Goal: Find specific page/section: Find specific page/section

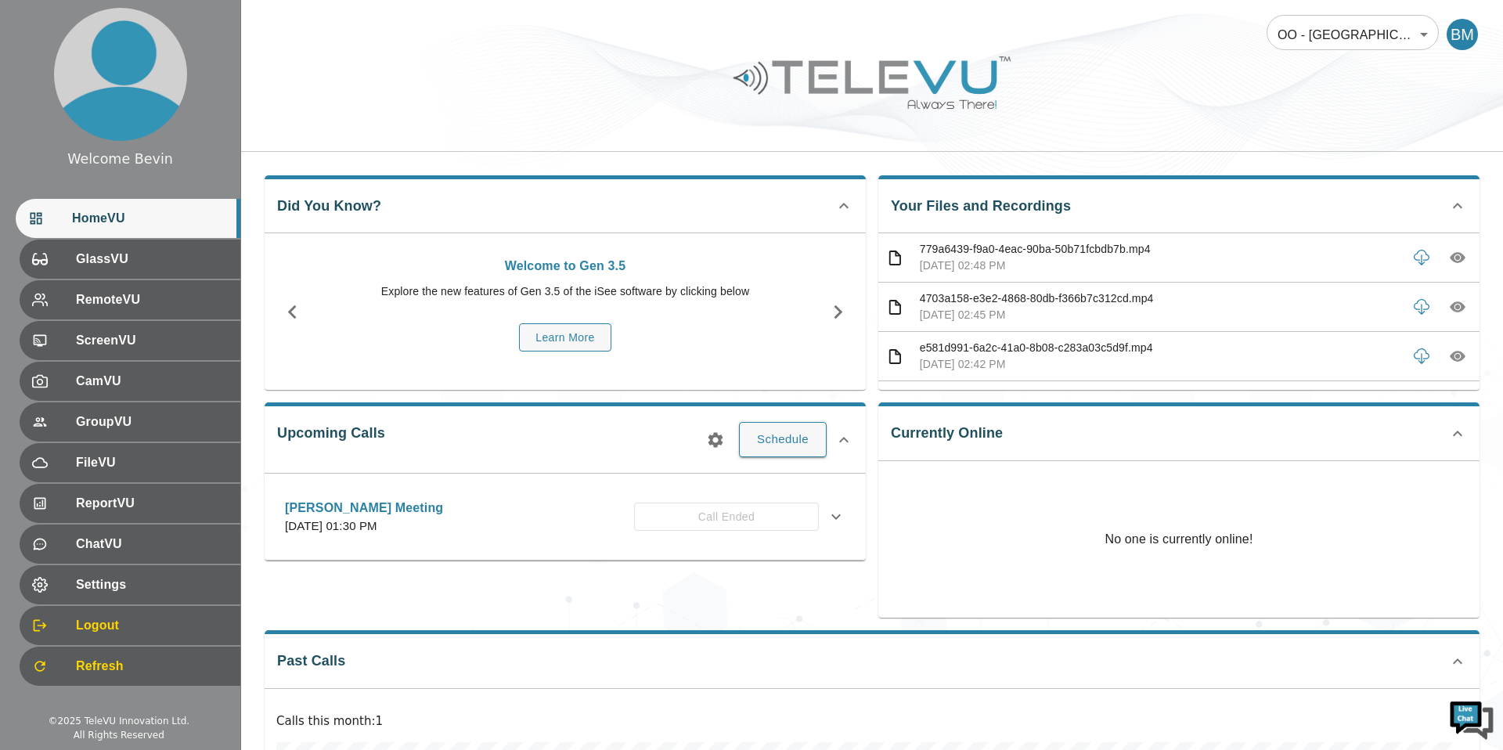
click at [1349, 34] on body "Welcome Bevin HomeVU GlassVU RemoteVU ScreenVU CamVU GroupVU FileVU ReportVU Ch…" at bounding box center [751, 520] width 1503 height 1041
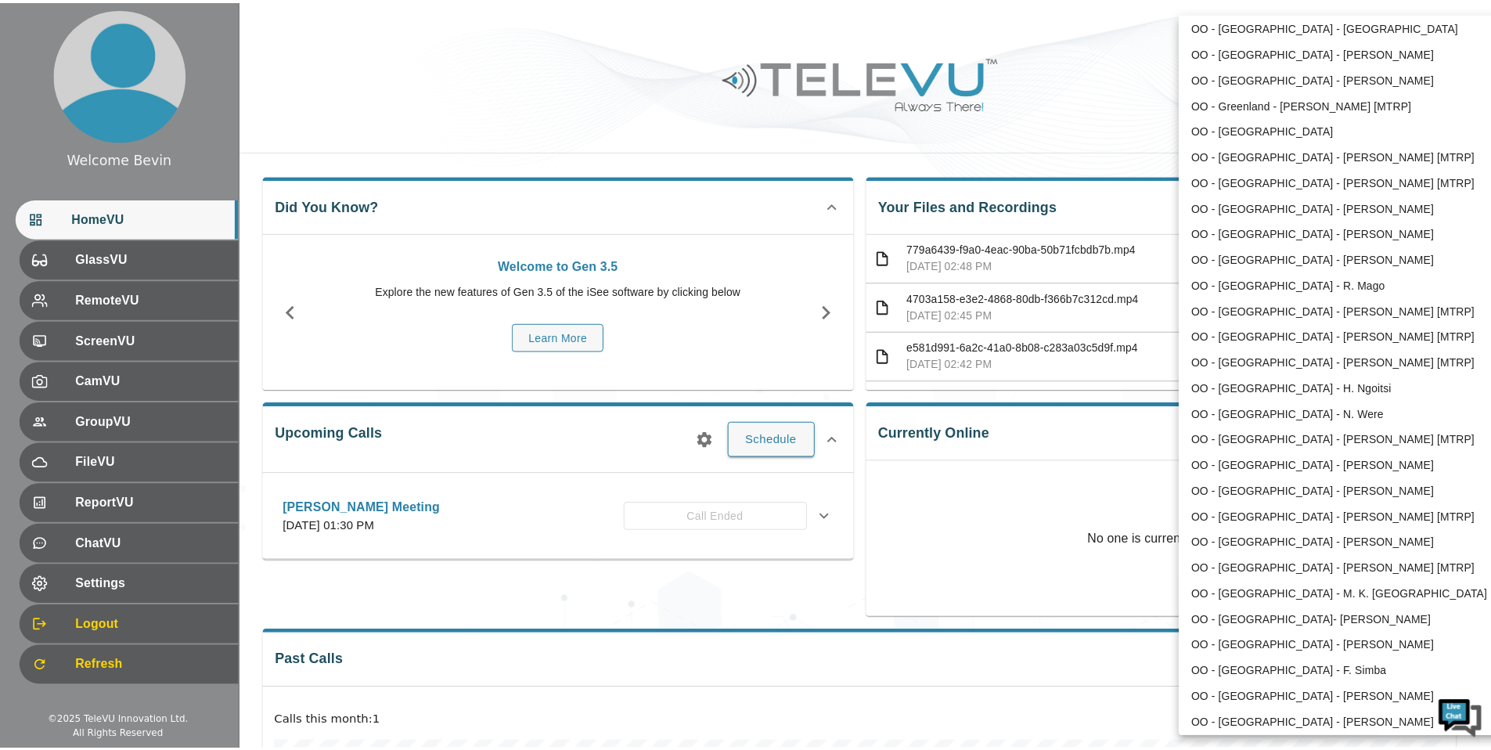
scroll to position [604, 0]
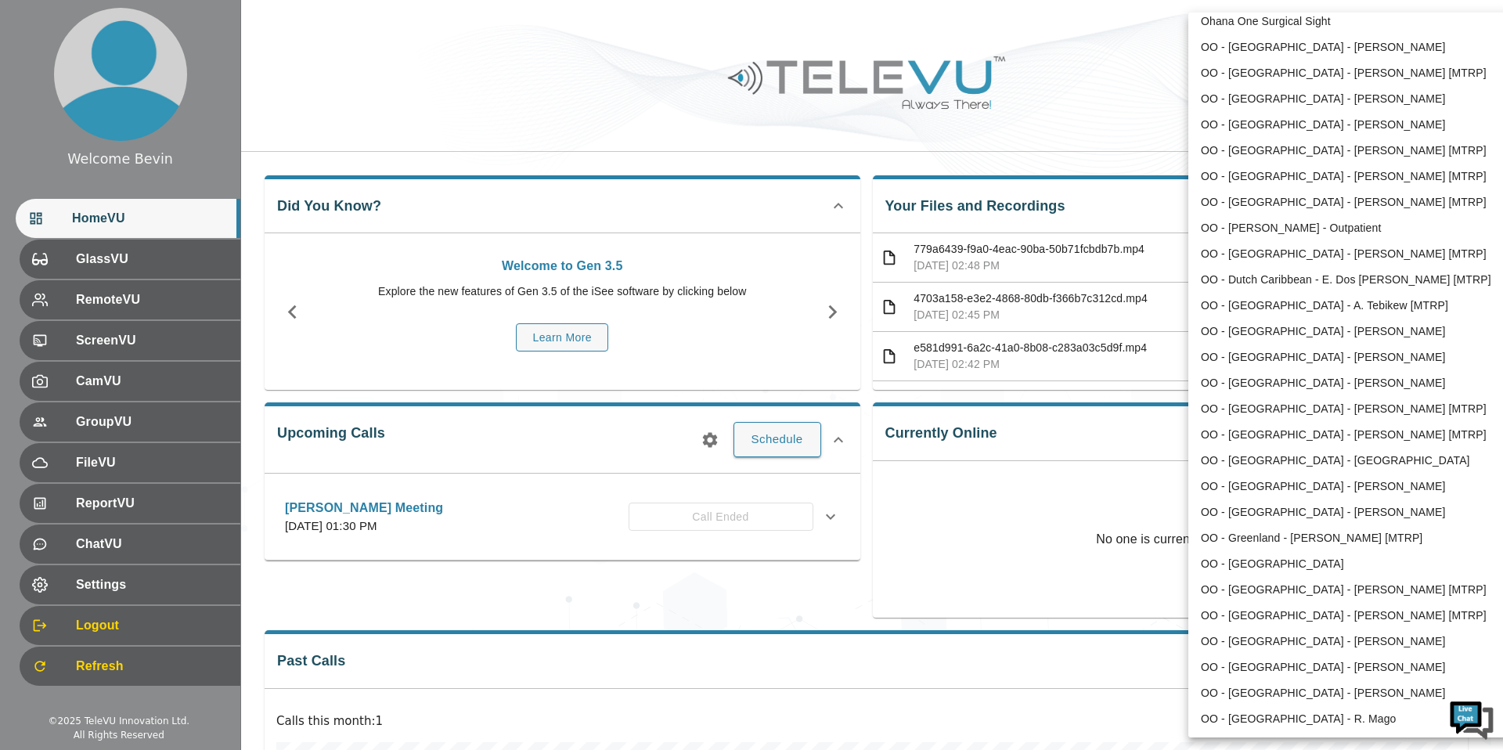
click at [1313, 324] on li "OO - [GEOGRAPHIC_DATA] - [PERSON_NAME]" at bounding box center [1350, 332] width 325 height 26
type input "147"
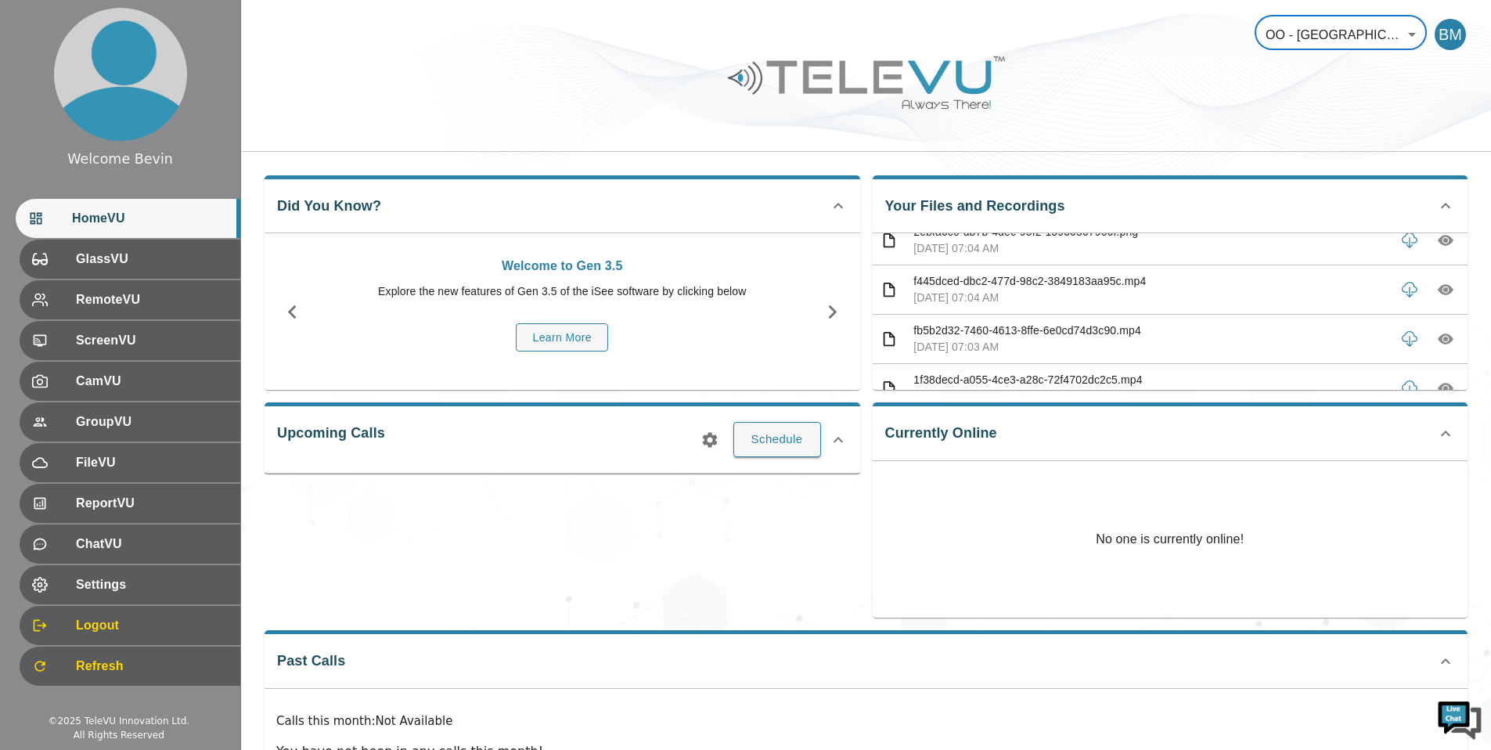
scroll to position [0, 0]
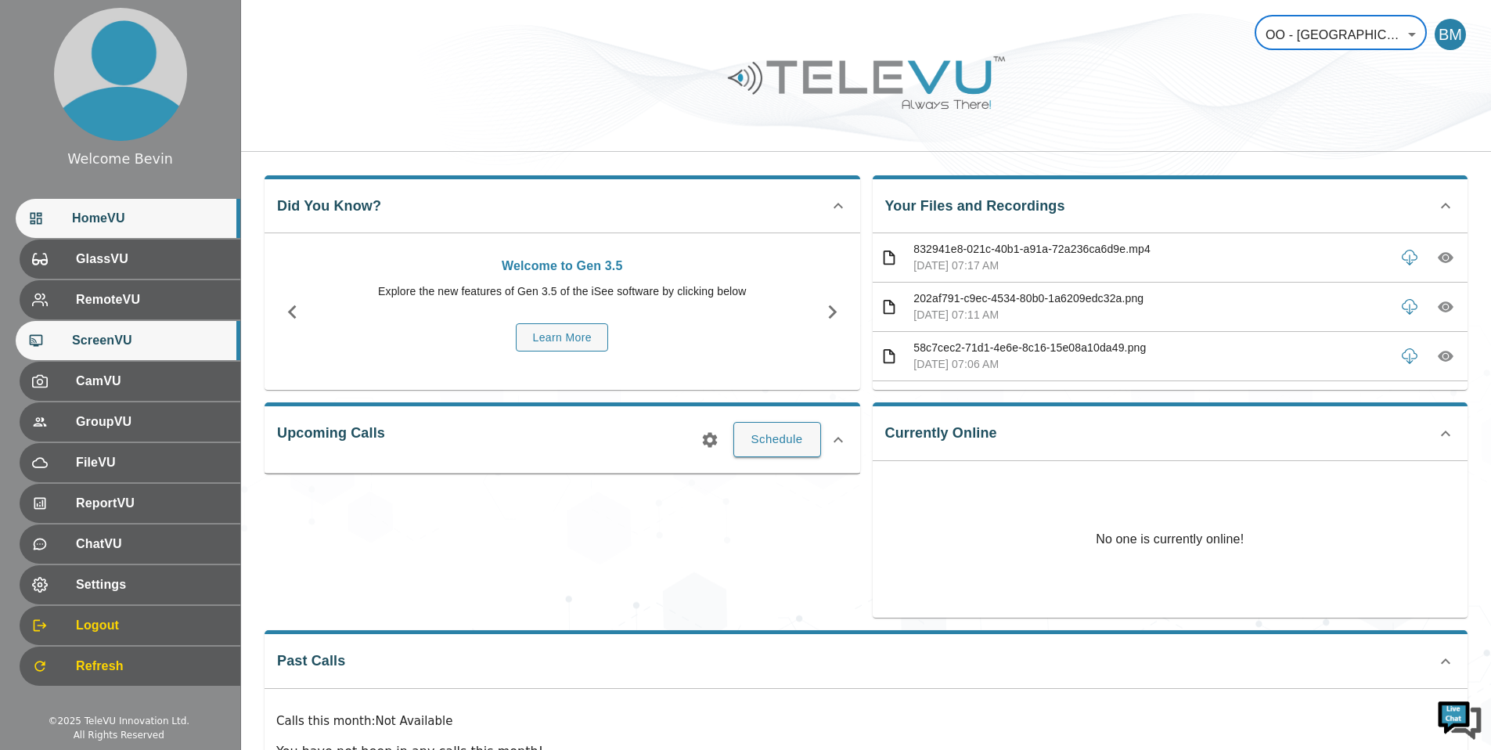
click at [127, 329] on div "ScreenVU" at bounding box center [128, 340] width 225 height 39
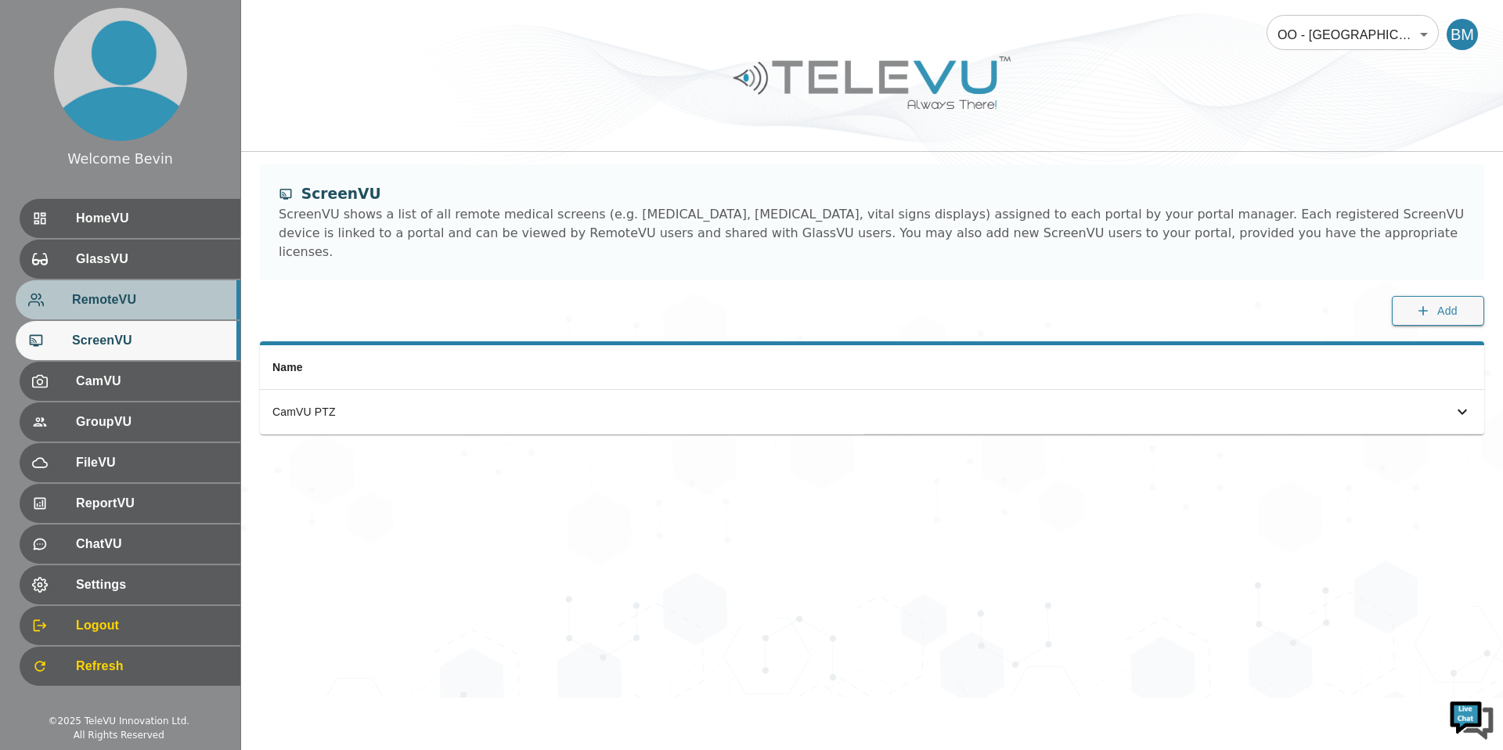
click at [124, 308] on span "RemoteVU" at bounding box center [150, 299] width 156 height 19
